Goal: Browse casually: Explore the website without a specific task or goal

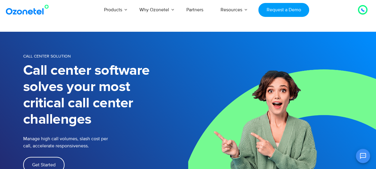
click at [27, 12] on img at bounding box center [28, 9] width 48 height 11
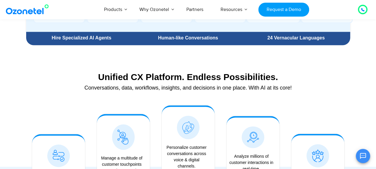
scroll to position [505, 0]
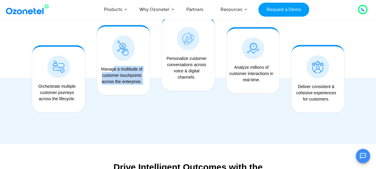
drag, startPoint x: 102, startPoint y: 66, endPoint x: 139, endPoint y: 90, distance: 44.4
click at [139, 90] on div "Manage a multitude of customer touchpoints across the enterprise." at bounding box center [123, 77] width 47 height 29
drag, startPoint x: 165, startPoint y: 57, endPoint x: 200, endPoint y: 79, distance: 41.4
click at [200, 79] on div "Personalize customer conversations across voice & digital channels." at bounding box center [186, 67] width 44 height 25
drag, startPoint x: 200, startPoint y: 79, endPoint x: 205, endPoint y: 78, distance: 4.5
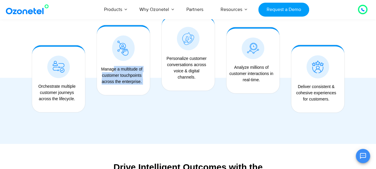
click at [200, 79] on div "Personalize customer conversations across voice & digital channels." at bounding box center [186, 67] width 44 height 25
click at [232, 65] on div "Analyze millions of customer interactions in real-time." at bounding box center [251, 73] width 44 height 19
drag, startPoint x: 232, startPoint y: 64, endPoint x: 262, endPoint y: 85, distance: 35.7
click at [262, 83] on div "Analyze millions of customer interactions in real-time." at bounding box center [251, 73] width 44 height 19
click at [264, 86] on div "Analyze millions of customer interactions in real-time." at bounding box center [252, 75] width 47 height 29
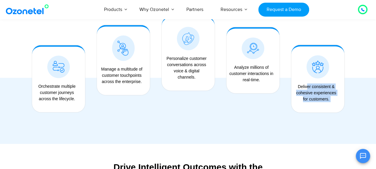
drag, startPoint x: 296, startPoint y: 83, endPoint x: 331, endPoint y: 106, distance: 41.7
click at [331, 106] on div "Deliver consistent & cohesive experiences for customers." at bounding box center [317, 94] width 47 height 29
click at [332, 106] on div "Deliver consistent & cohesive experiences for customers." at bounding box center [317, 94] width 47 height 29
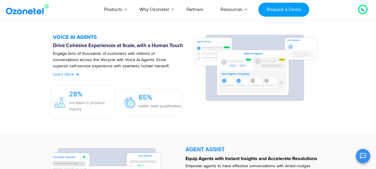
scroll to position [683, 0]
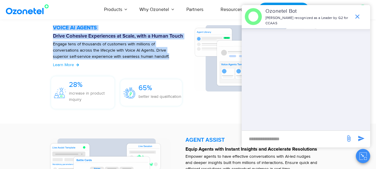
drag, startPoint x: 56, startPoint y: 30, endPoint x: 168, endPoint y: 56, distance: 114.9
click at [168, 56] on div "VOICE AI AGENTS Drive Cohesive Experiences at Scale, with a Human Touch Engage …" at bounding box center [120, 68] width 147 height 87
click at [357, 14] on icon "end chat or minimize" at bounding box center [356, 16] width 7 height 7
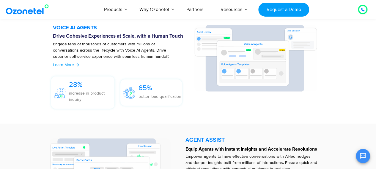
click at [35, 69] on div "VOICE AI AGENTS Drive Cohesive Experiences at Scale, with a Human Touch Engage …" at bounding box center [188, 68] width 330 height 105
drag, startPoint x: 68, startPoint y: 83, endPoint x: 90, endPoint y: 102, distance: 29.5
click at [89, 102] on div "28% increase in product inquiry" at bounding box center [84, 94] width 61 height 29
drag, startPoint x: 139, startPoint y: 86, endPoint x: 218, endPoint y: 110, distance: 83.2
click at [218, 110] on div "VOICE AI AGENTS Drive Cohesive Experiences at Scale, with a Human Touch Engage …" at bounding box center [188, 68] width 282 height 87
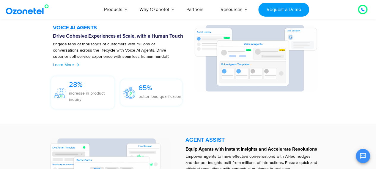
click at [218, 110] on div at bounding box center [257, 68] width 132 height 87
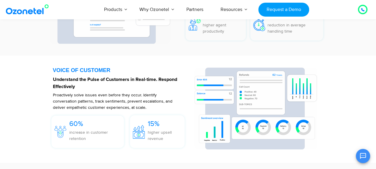
scroll to position [861, 0]
